Goal: Task Accomplishment & Management: Manage account settings

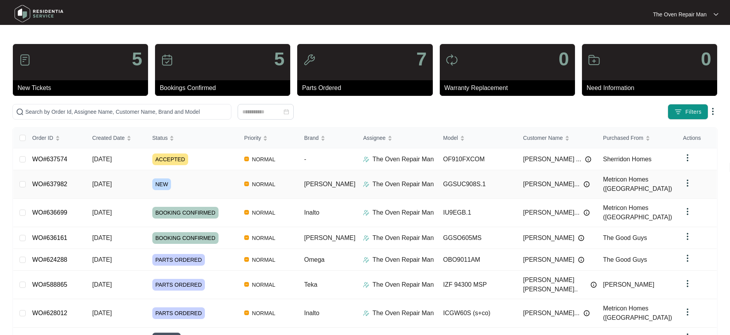
click at [214, 178] on div "NEW" at bounding box center [195, 184] width 86 height 12
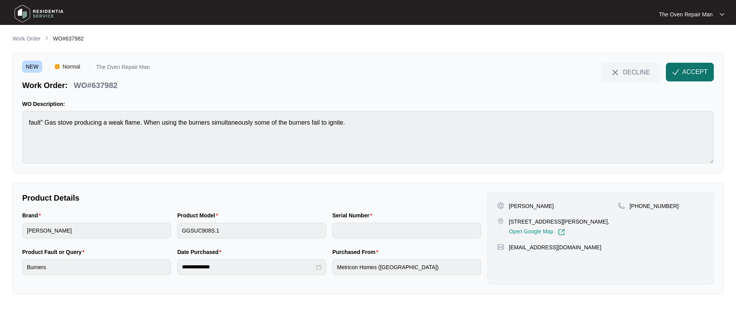
click at [689, 71] on span "ACCEPT" at bounding box center [694, 71] width 25 height 9
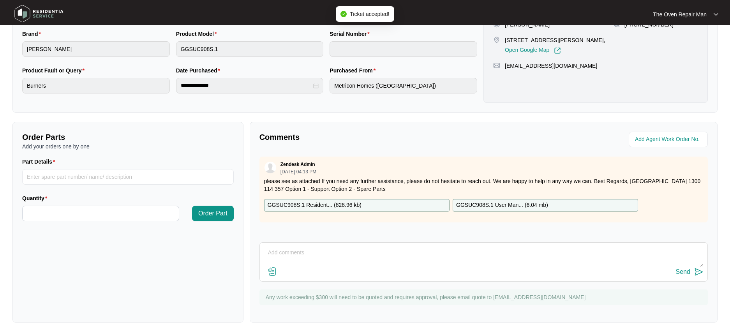
scroll to position [20, 0]
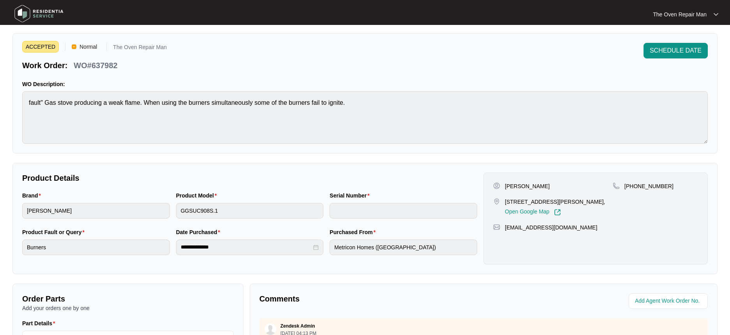
drag, startPoint x: 563, startPoint y: 183, endPoint x: 506, endPoint y: 187, distance: 57.4
click at [506, 187] on div "[PERSON_NAME]" at bounding box center [553, 186] width 120 height 8
copy p "[PERSON_NAME]"
click at [679, 191] on div "[PHONE_NUMBER]" at bounding box center [654, 198] width 85 height 33
drag, startPoint x: 665, startPoint y: 185, endPoint x: 634, endPoint y: 183, distance: 30.4
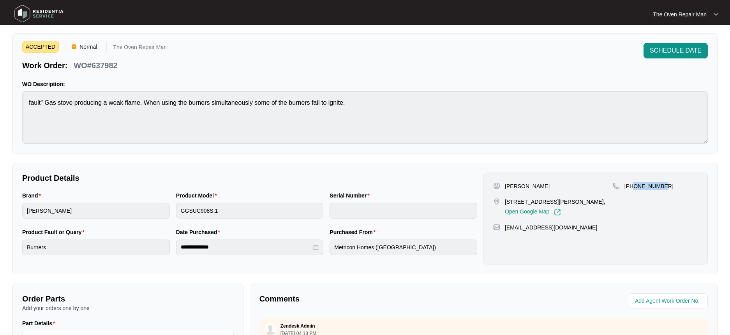
click at [634, 183] on div "[PHONE_NUMBER]" at bounding box center [654, 186] width 85 height 8
copy p "450892708"
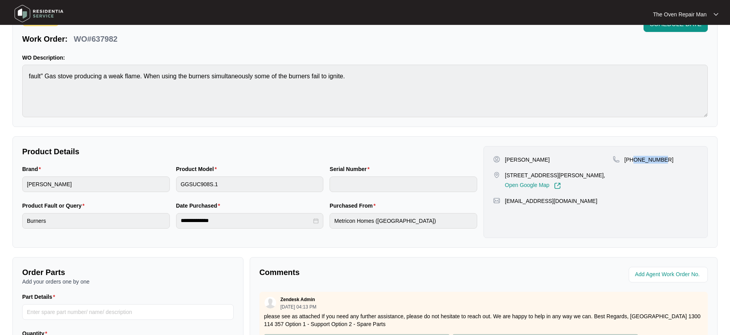
scroll to position [95, 0]
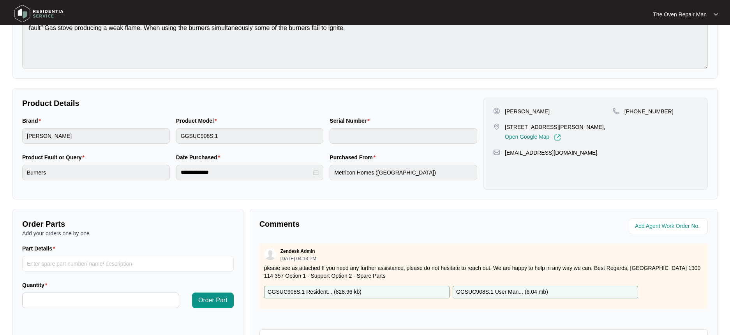
click at [623, 141] on div "[PHONE_NUMBER]" at bounding box center [654, 123] width 85 height 33
drag, startPoint x: 504, startPoint y: 125, endPoint x: 593, endPoint y: 129, distance: 88.9
click at [593, 129] on div "[STREET_ADDRESS][PERSON_NAME], Open Google Map" at bounding box center [553, 132] width 120 height 18
copy p "[STREET_ADDRESS][PERSON_NAME]"
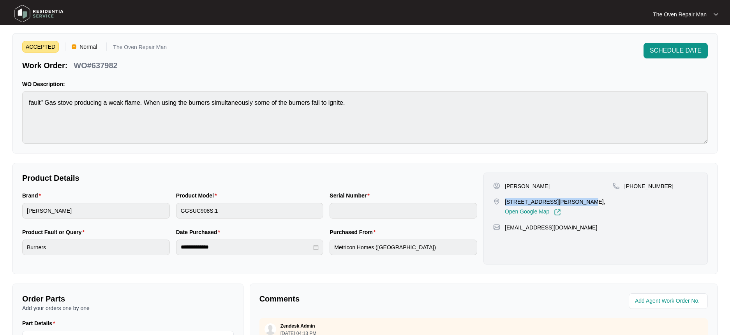
scroll to position [0, 0]
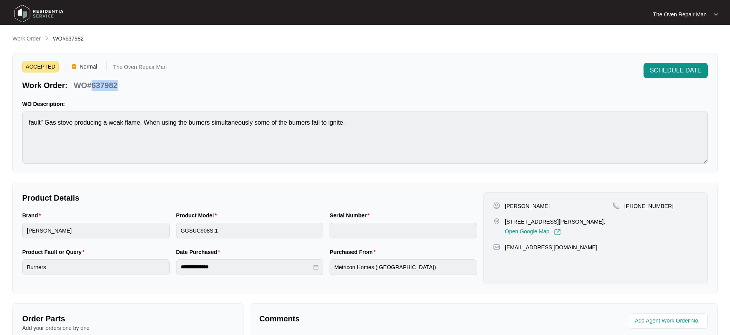
drag, startPoint x: 137, startPoint y: 79, endPoint x: 92, endPoint y: 83, distance: 44.9
click at [92, 83] on div "Work Order: WO#637982" at bounding box center [94, 84] width 144 height 14
copy p "637982"
click at [170, 88] on div "ACCEPTED Normal The Oven Repair Man Work Order: WO#637982 SCHEDULE DATE" at bounding box center [364, 77] width 685 height 28
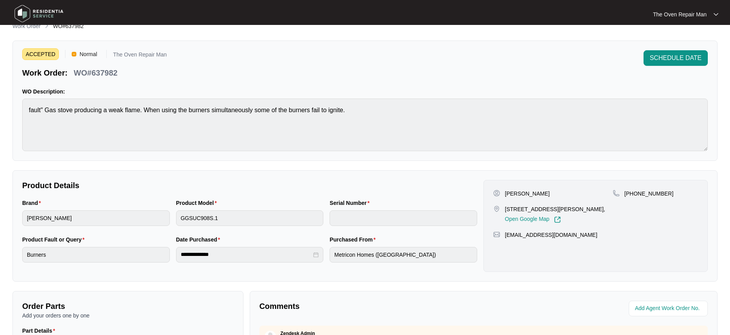
click at [173, 218] on div "Product Model GGSUC908S.1" at bounding box center [250, 217] width 154 height 37
